Goal: Check status: Check status

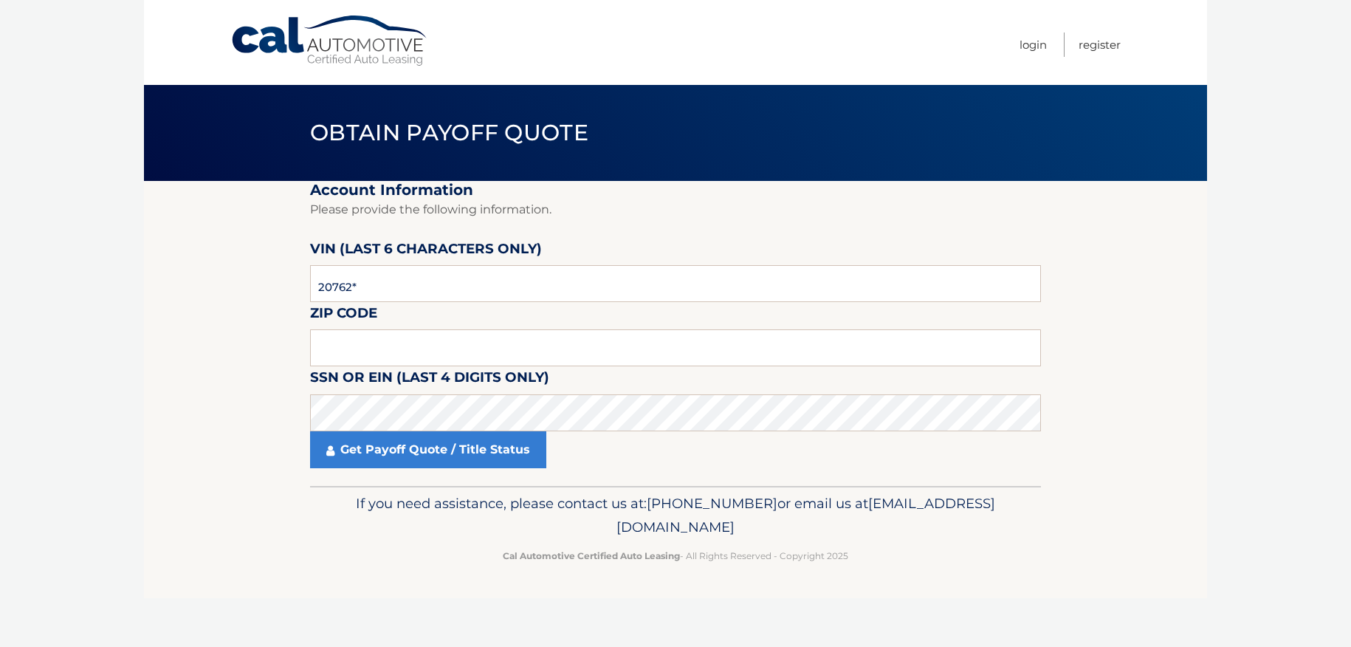
type input "207621"
click at [384, 356] on input "text" at bounding box center [675, 347] width 731 height 37
type input "14085"
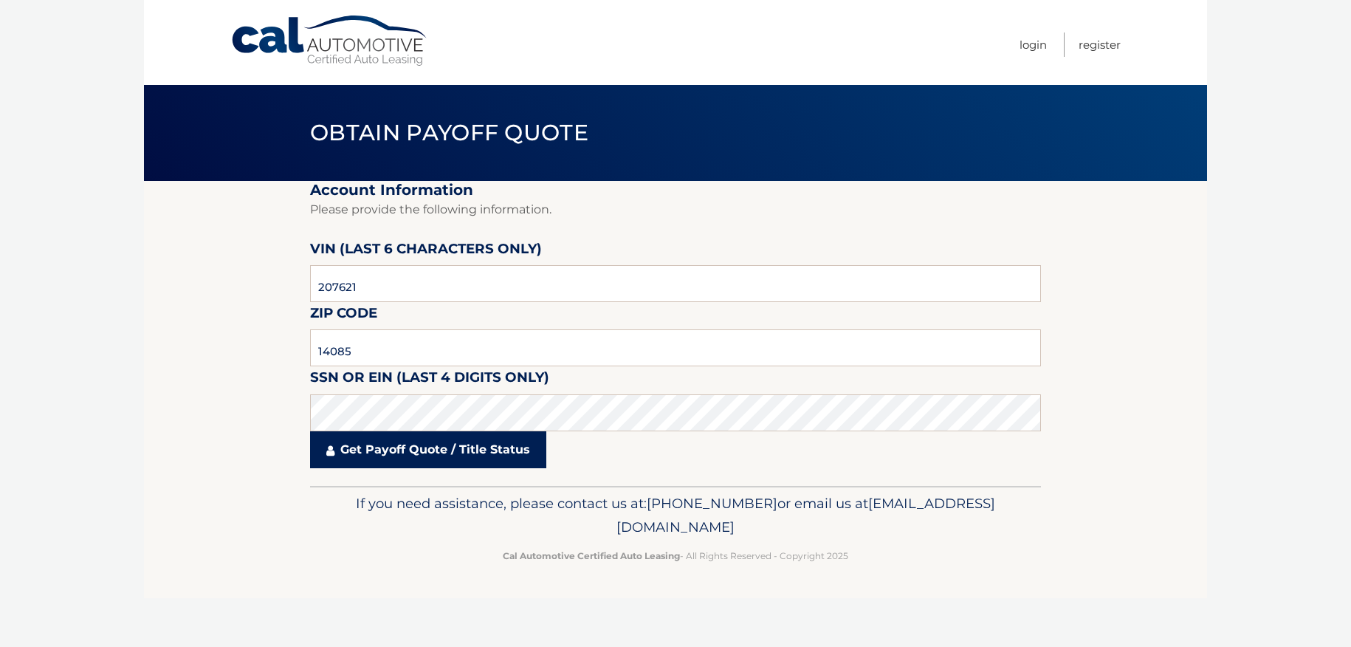
click at [414, 447] on link "Get Payoff Quote / Title Status" at bounding box center [428, 449] width 236 height 37
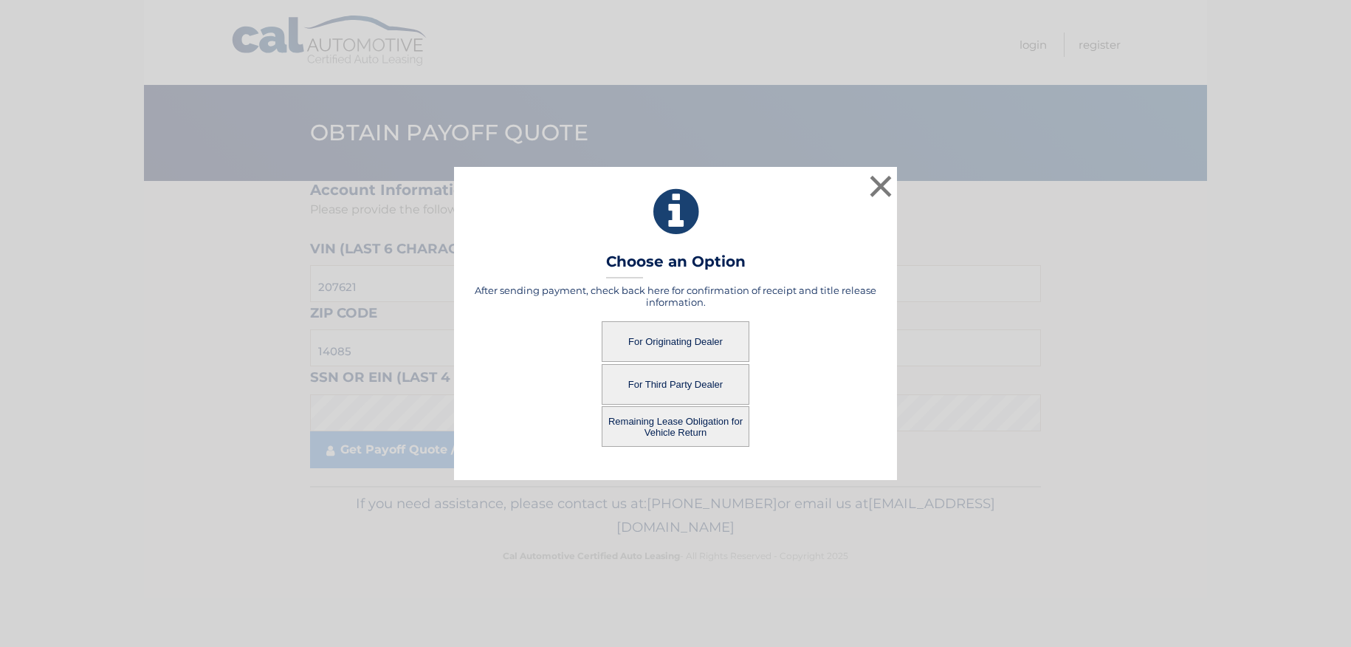
click at [683, 424] on button "Remaining Lease Obligation for Vehicle Return" at bounding box center [676, 426] width 148 height 41
click at [673, 427] on button "Remaining Lease Obligation for Vehicle Return" at bounding box center [676, 426] width 148 height 41
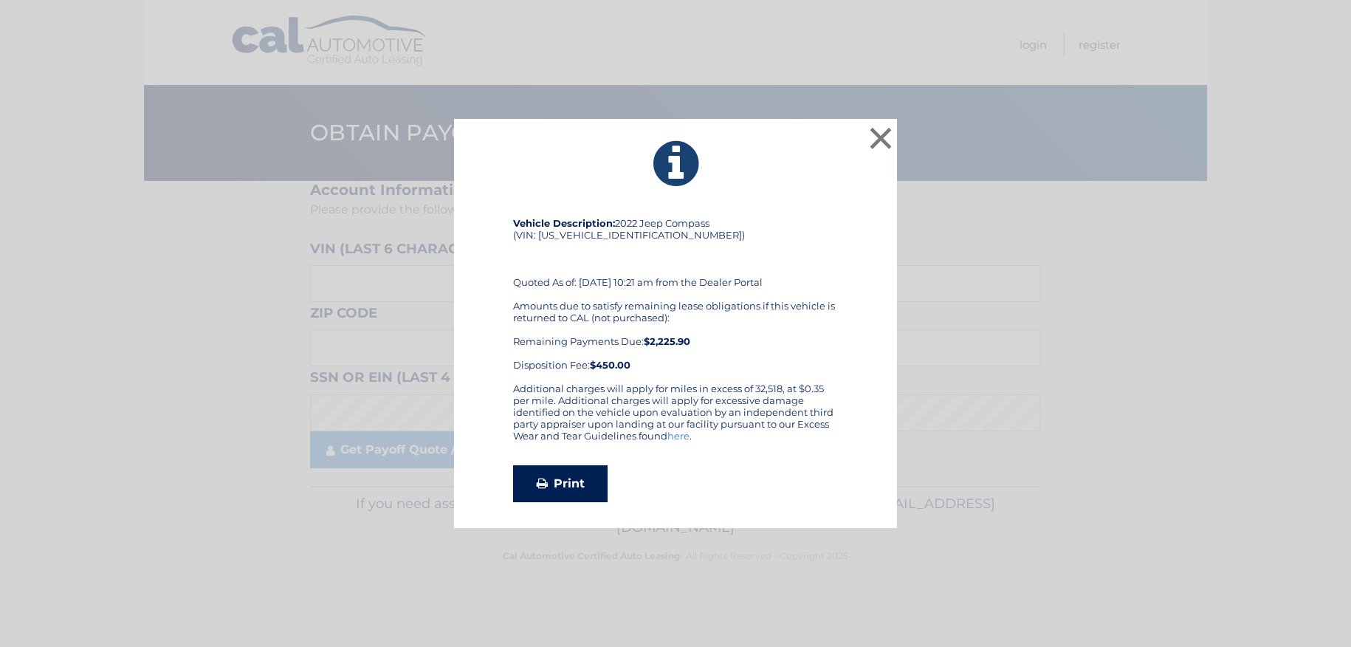
click at [576, 481] on link "Print" at bounding box center [560, 483] width 94 height 37
click at [877, 138] on button "×" at bounding box center [881, 138] width 30 height 30
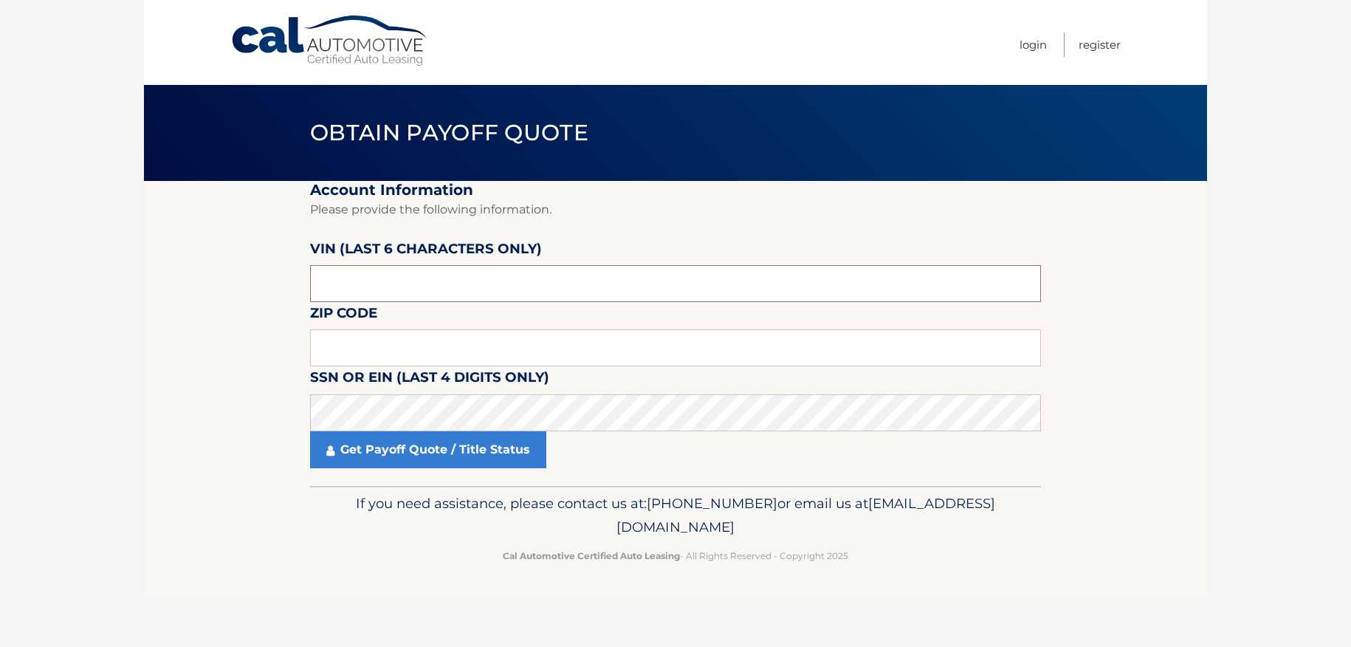
click at [405, 283] on input "text" at bounding box center [675, 283] width 731 height 37
type input "207621"
type input "14085"
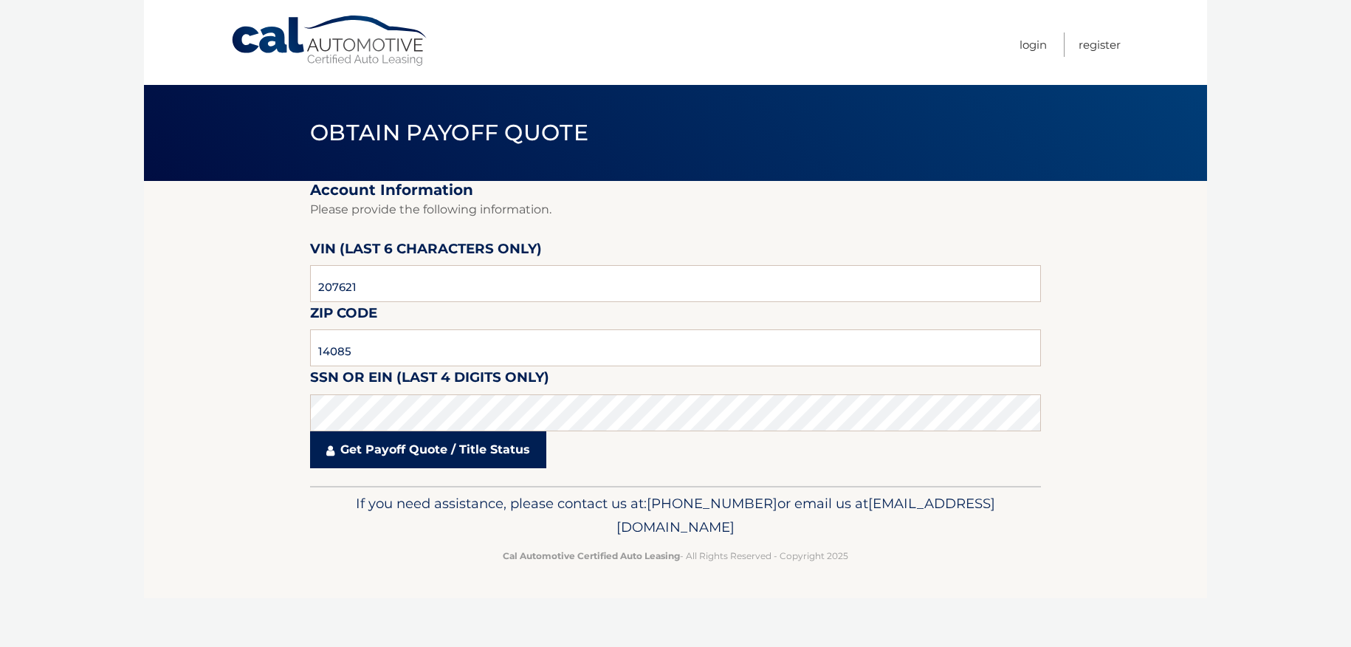
click at [418, 444] on link "Get Payoff Quote / Title Status" at bounding box center [428, 449] width 236 height 37
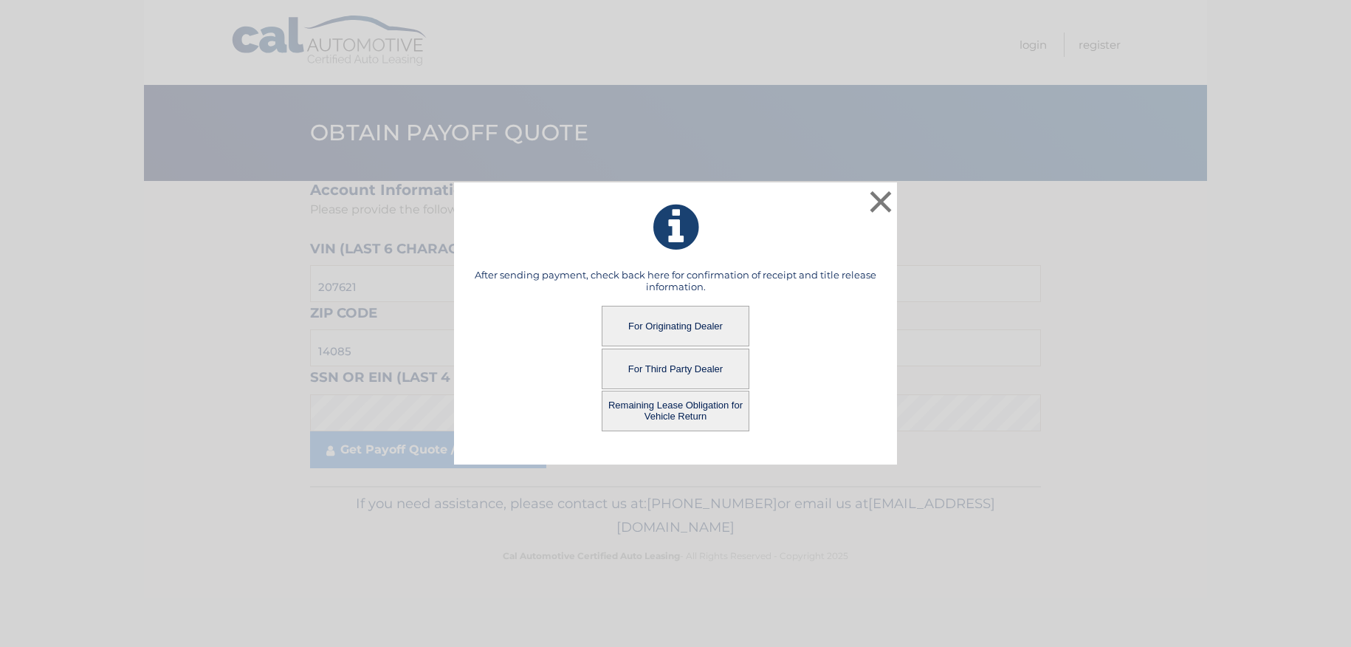
click at [678, 330] on button "For Originating Dealer" at bounding box center [676, 326] width 148 height 41
click at [678, 326] on button "For Originating Dealer" at bounding box center [676, 326] width 148 height 41
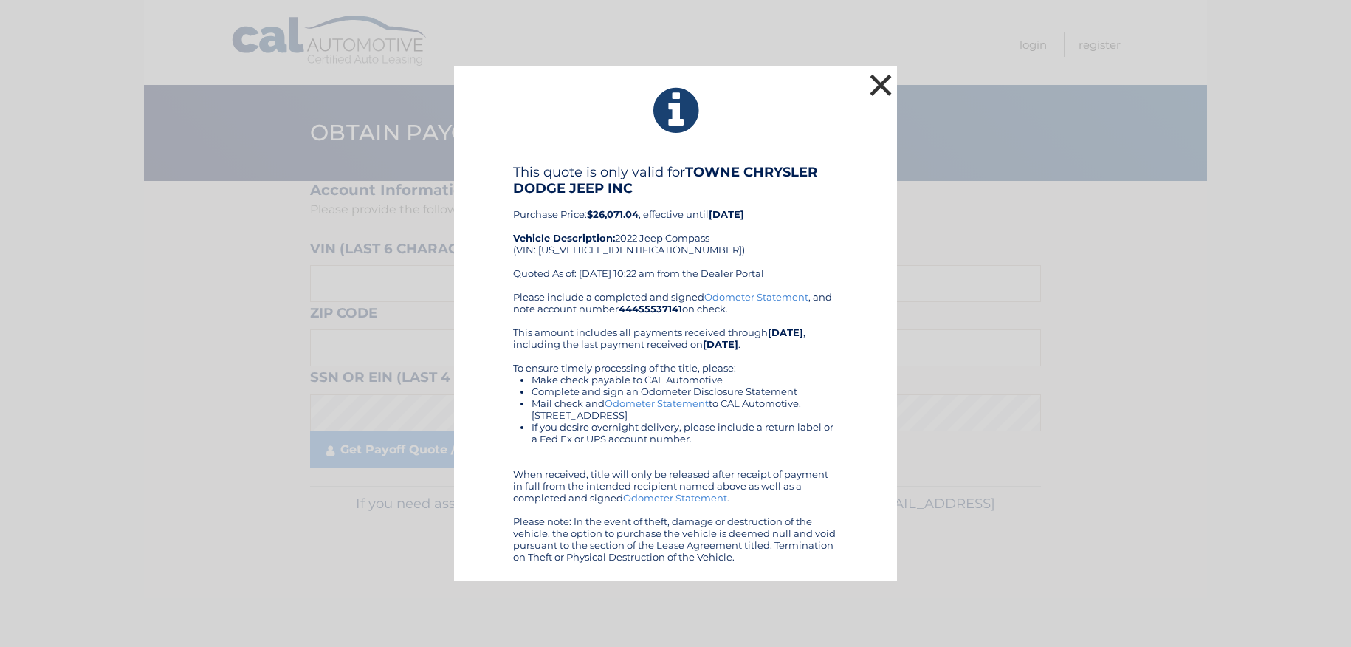
click at [887, 78] on button "×" at bounding box center [881, 85] width 30 height 30
